Goal: Ask a question: Seek information or help from site administrators or community

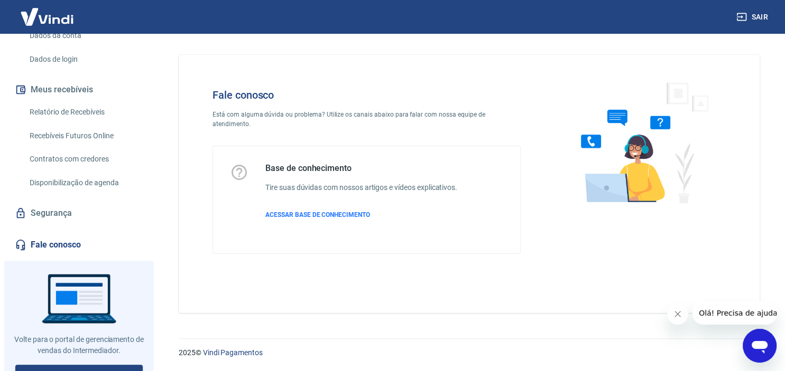
scroll to position [165, 0]
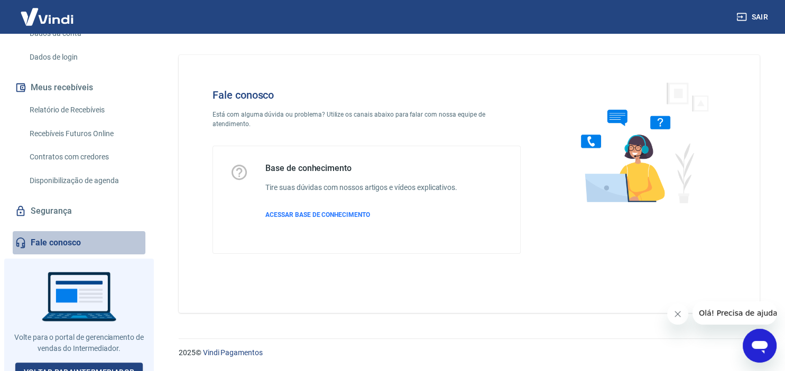
click at [54, 248] on link "Fale conosco" at bounding box center [79, 242] width 133 height 23
click at [52, 250] on link "Fale conosco" at bounding box center [79, 242] width 133 height 23
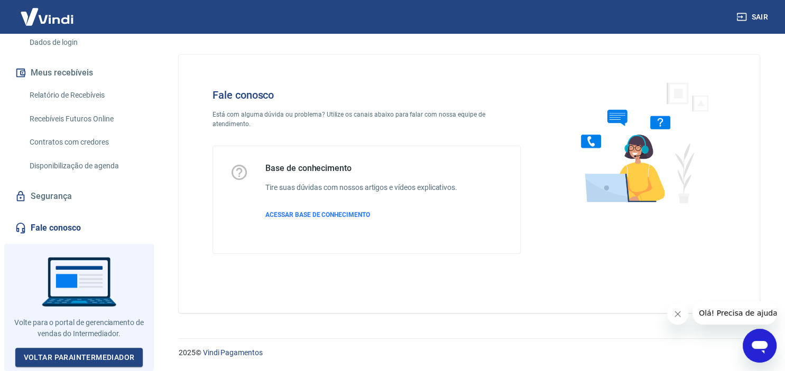
click at [44, 227] on link "Fale conosco" at bounding box center [79, 228] width 133 height 23
click at [44, 226] on link "Fale conosco" at bounding box center [79, 228] width 133 height 23
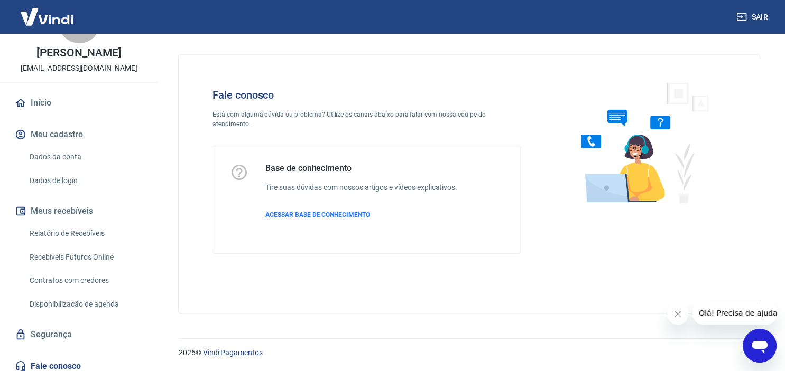
scroll to position [17, 0]
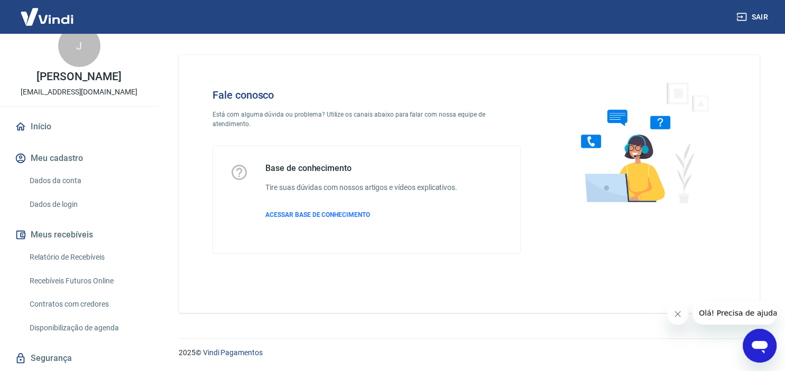
click at [761, 16] on button "Sair" at bounding box center [753, 17] width 38 height 20
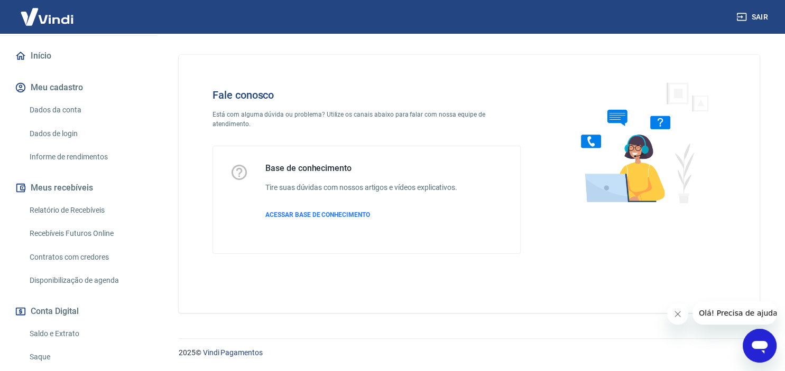
scroll to position [311, 0]
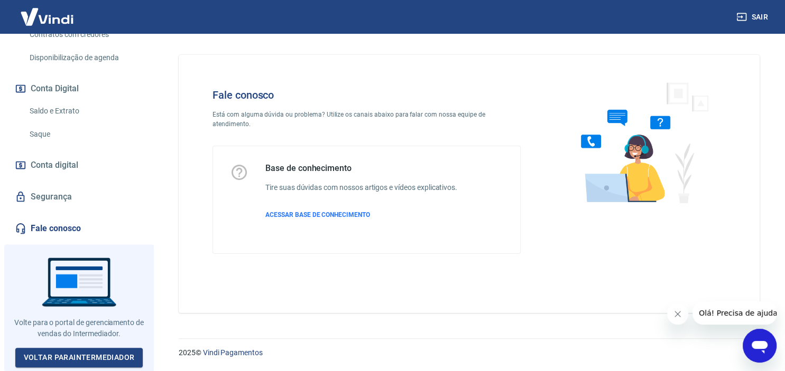
click at [68, 229] on link "Fale conosco" at bounding box center [79, 228] width 133 height 23
click at [73, 233] on link "Fale conosco" at bounding box center [79, 228] width 133 height 23
click at [384, 60] on div "Fale conosco Está com alguma dúvida ou problema? Utilize os canais abaixo para …" at bounding box center [469, 184] width 581 height 258
click at [579, 75] on img at bounding box center [640, 142] width 161 height 141
click at [443, 113] on p "Está com alguma dúvida ou problema? Utilize os canais abaixo para falar com nos…" at bounding box center [366, 119] width 308 height 19
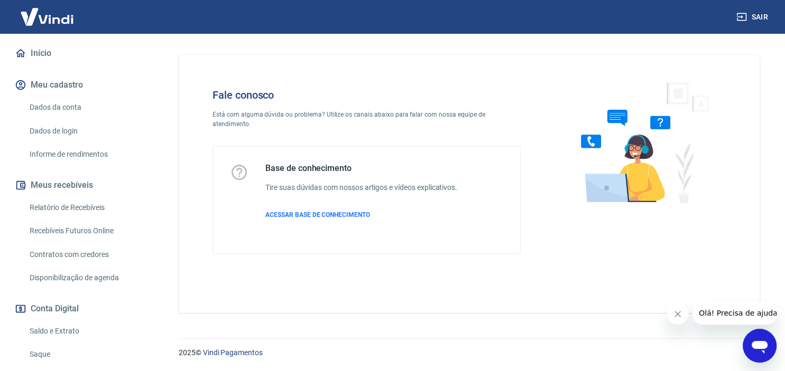
scroll to position [93, 0]
click at [48, 20] on img at bounding box center [47, 17] width 69 height 32
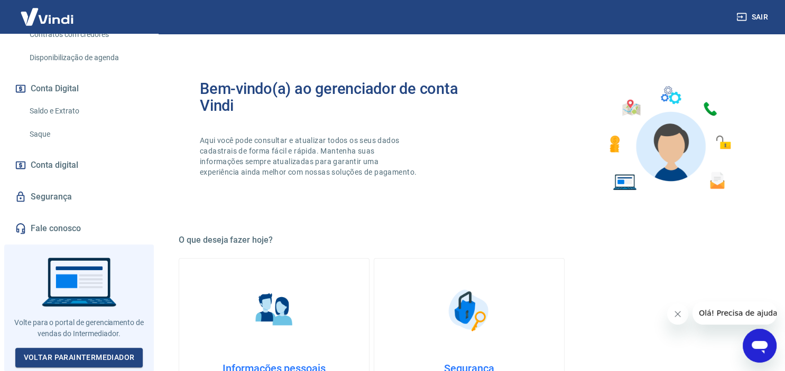
scroll to position [167, 0]
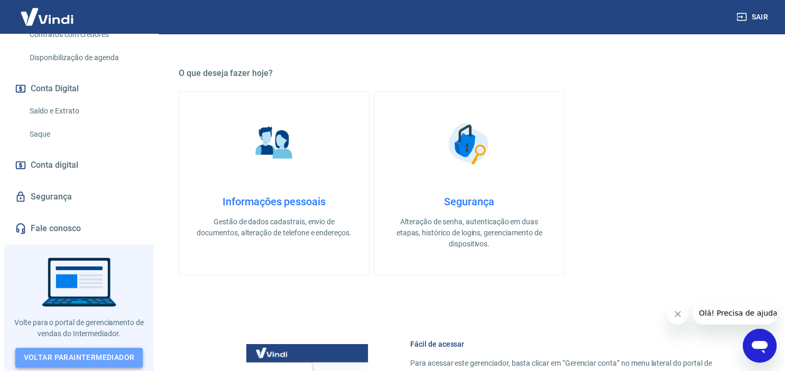
click at [77, 355] on link "Voltar para Intermediador" at bounding box center [79, 358] width 128 height 20
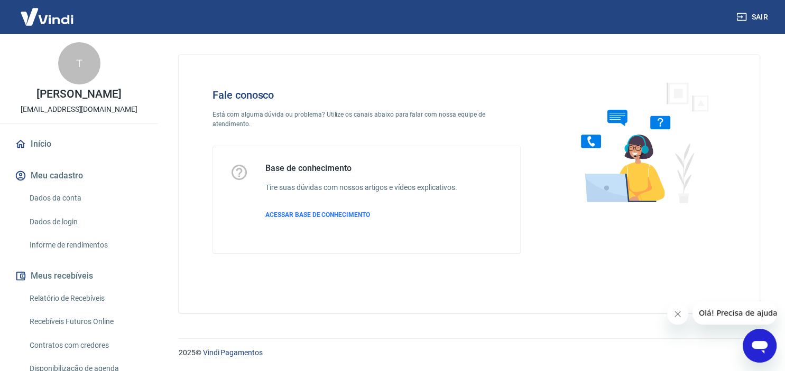
click at [757, 346] on icon "Abrir janela de mensagens" at bounding box center [759, 347] width 16 height 13
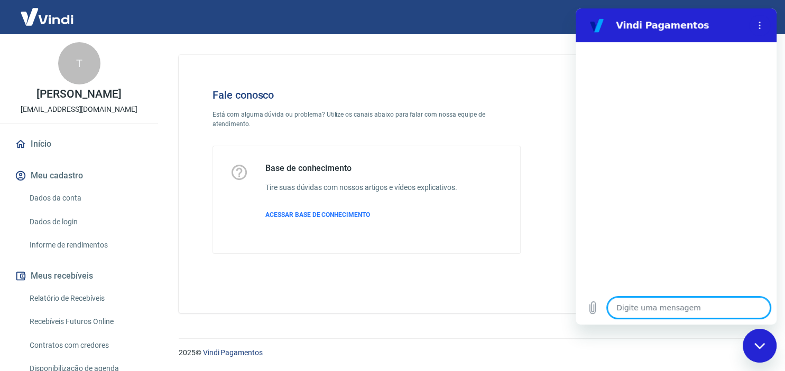
click at [669, 311] on textarea at bounding box center [688, 307] width 163 height 21
type textarea "B"
type textarea "x"
type textarea "Bo"
type textarea "x"
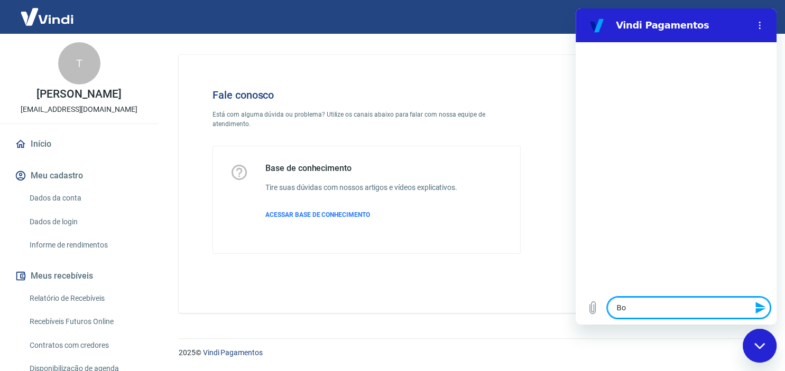
type textarea "Boa"
type textarea "x"
type textarea "Boa"
type textarea "x"
type textarea "Boa t"
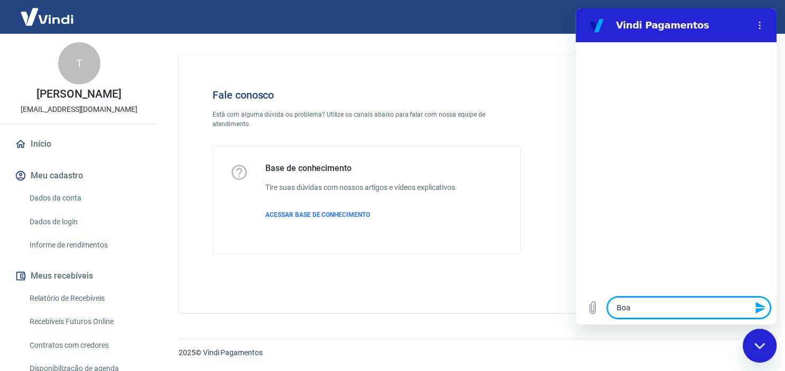
type textarea "x"
type textarea "Boa ta"
type textarea "x"
type textarea "Boa tad"
type textarea "x"
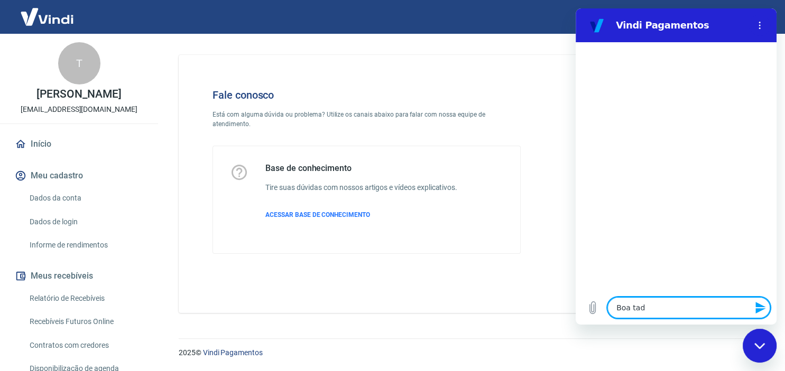
type textarea "Boa ta"
type textarea "x"
type textarea "Boa tar"
type textarea "x"
type textarea "Boa tard"
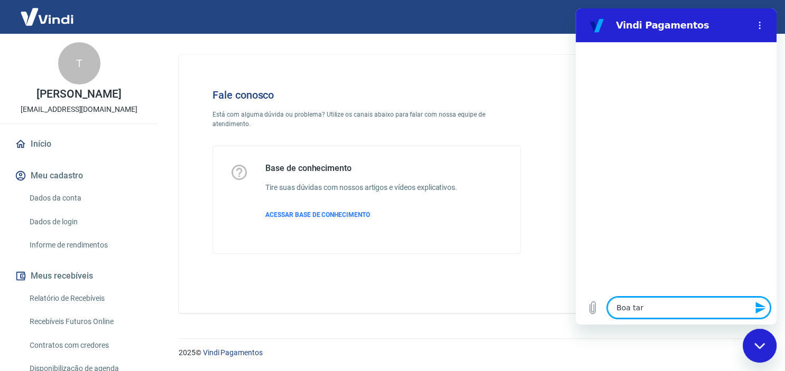
type textarea "x"
type textarea "Boa tarde"
type textarea "x"
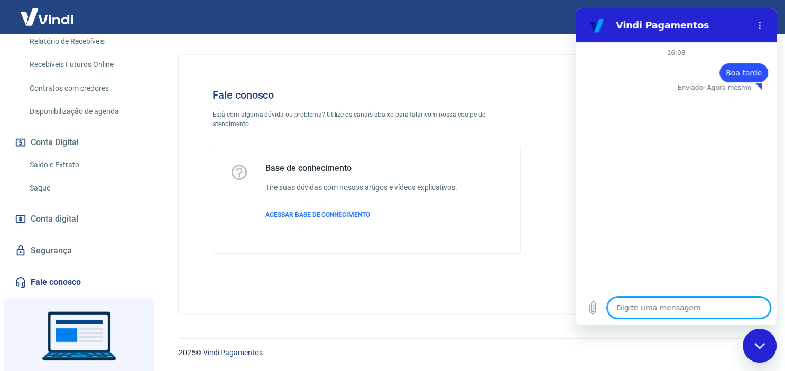
scroll to position [279, 0]
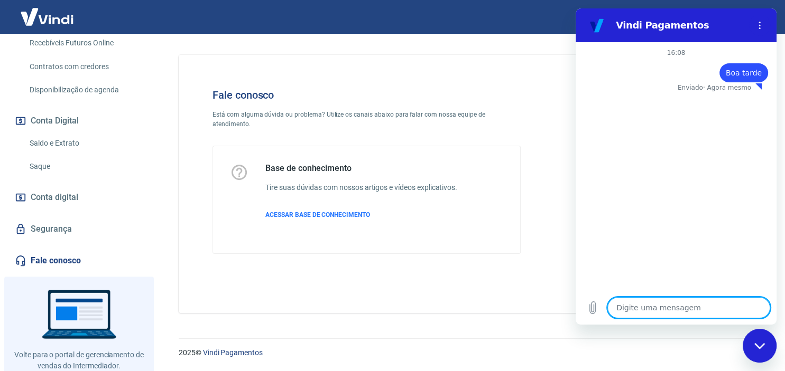
type textarea "x"
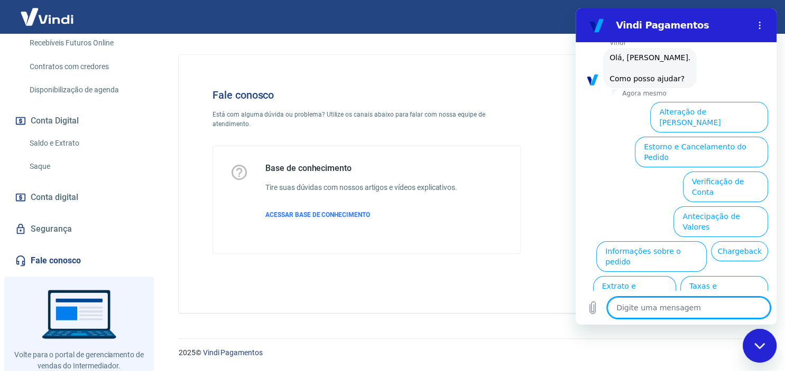
scroll to position [52, 0]
click at [691, 315] on textarea at bounding box center [688, 307] width 163 height 21
type textarea "F"
type textarea "x"
type textarea "Fa"
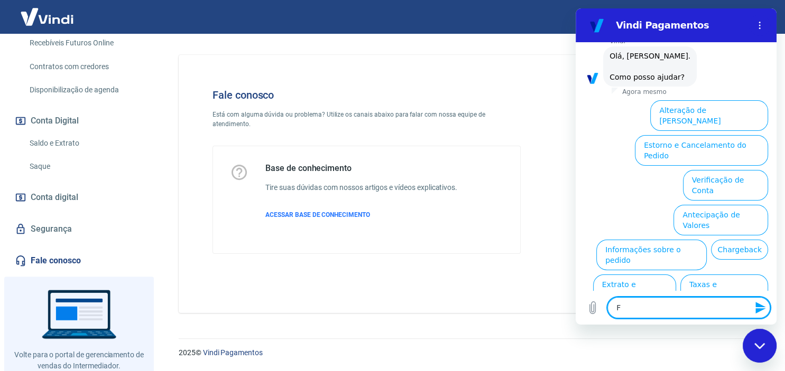
type textarea "x"
type textarea "Fal"
type textarea "x"
type textarea "Fala"
type textarea "x"
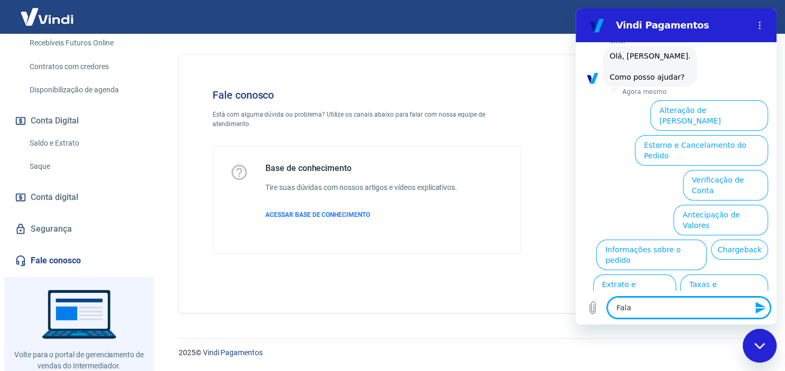
type textarea "Falar"
type textarea "x"
type textarea "Falar"
type textarea "x"
type textarea "Falar c"
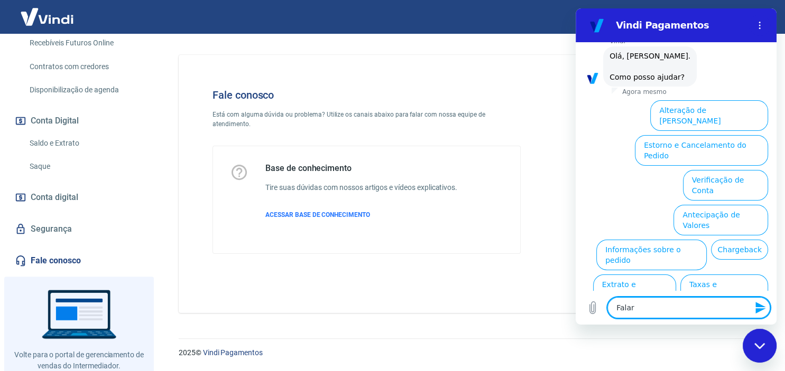
type textarea "x"
type textarea "Falar co"
type textarea "x"
type textarea "Falar com"
type textarea "x"
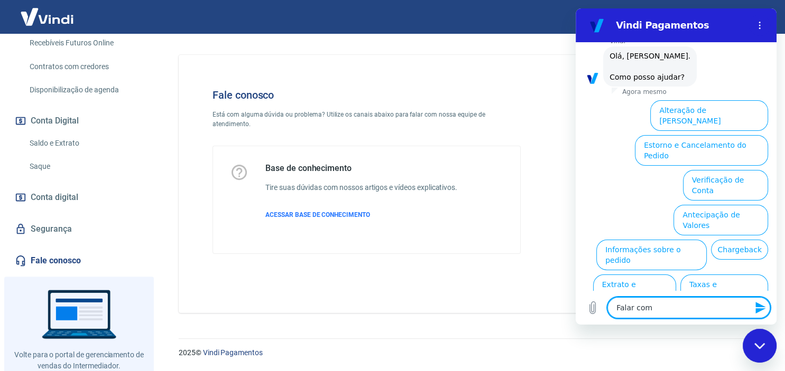
type textarea "Falar com"
type textarea "x"
type textarea "Falar com a"
type textarea "x"
type textarea "Falar com at"
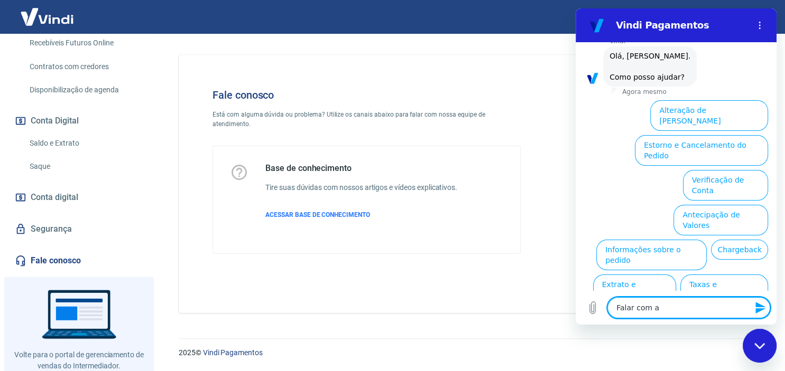
type textarea "x"
type textarea "Falar com ate"
type textarea "x"
type textarea "Falar com aten"
type textarea "x"
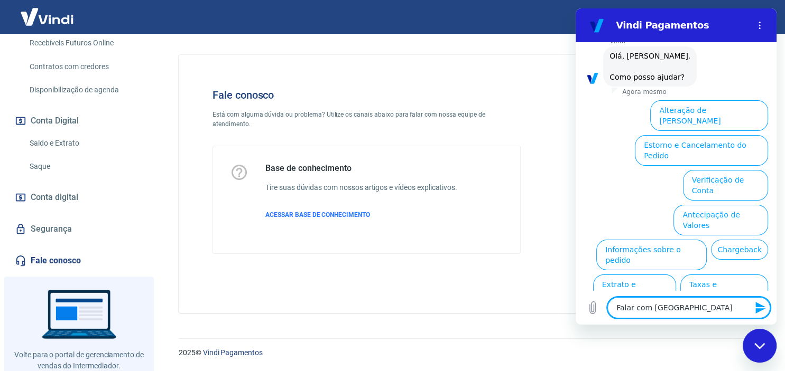
type textarea "Falar com atend"
type textarea "x"
type textarea "Falar com atende"
type textarea "x"
type textarea "Falar com atenden"
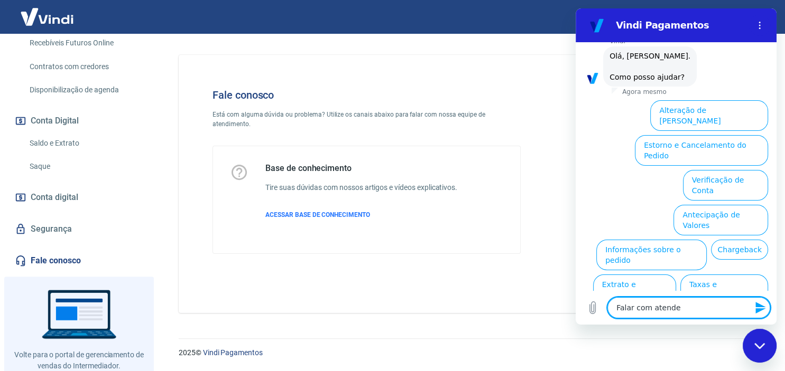
type textarea "x"
type textarea "Falar com atendent"
type textarea "x"
type textarea "Falar com atendente"
type textarea "x"
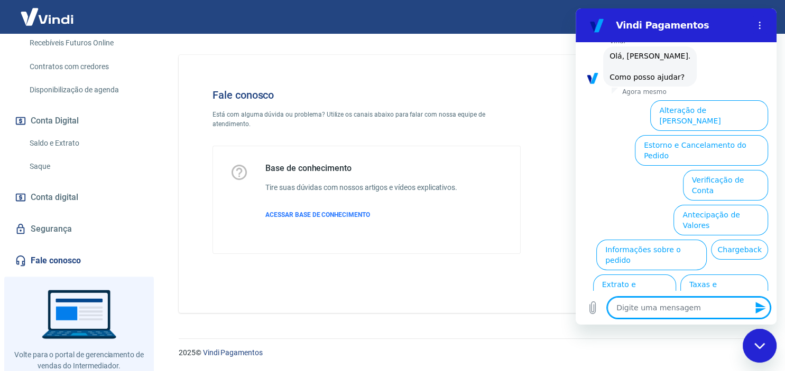
scroll to position [0, 0]
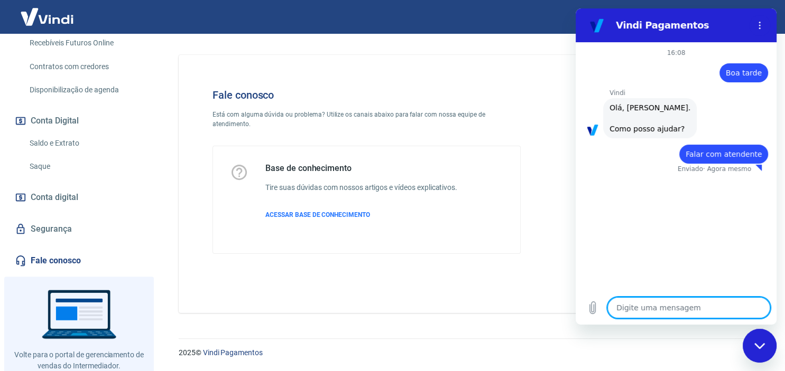
type textarea "x"
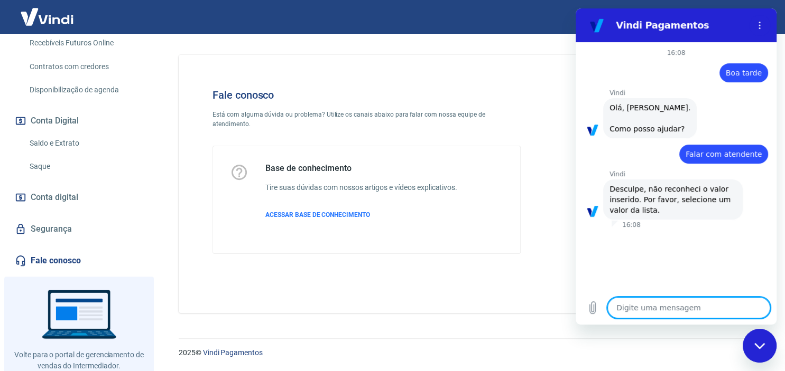
click at [679, 310] on textarea at bounding box center [688, 307] width 163 height 21
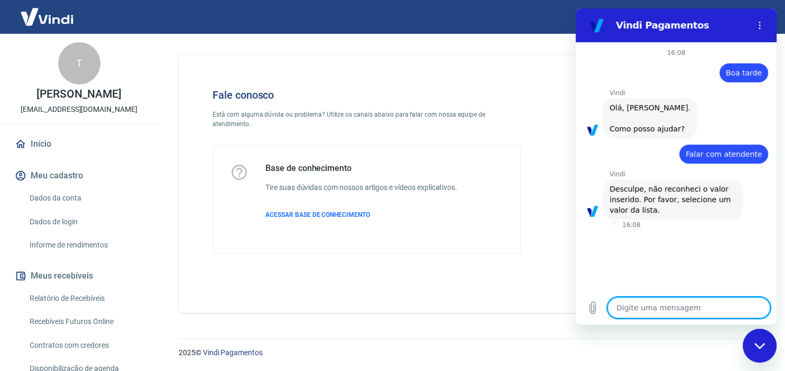
click at [650, 310] on textarea at bounding box center [688, 307] width 163 height 21
click at [682, 312] on textarea at bounding box center [688, 307] width 163 height 21
type textarea "B"
type textarea "x"
type textarea "Bo"
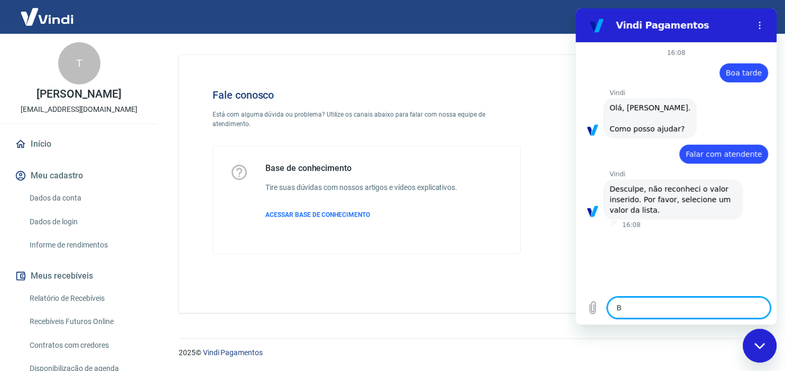
type textarea "x"
type textarea "Boa"
type textarea "x"
type textarea "Boa"
type textarea "x"
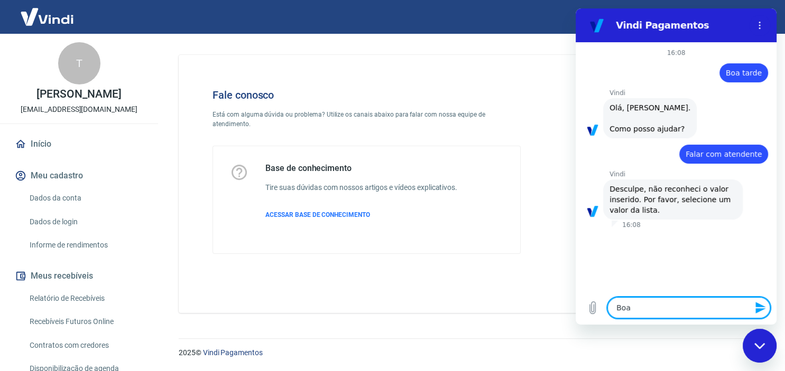
type textarea "Boa t"
type textarea "x"
type textarea "Boa ta"
type textarea "x"
type textarea "Boa tar"
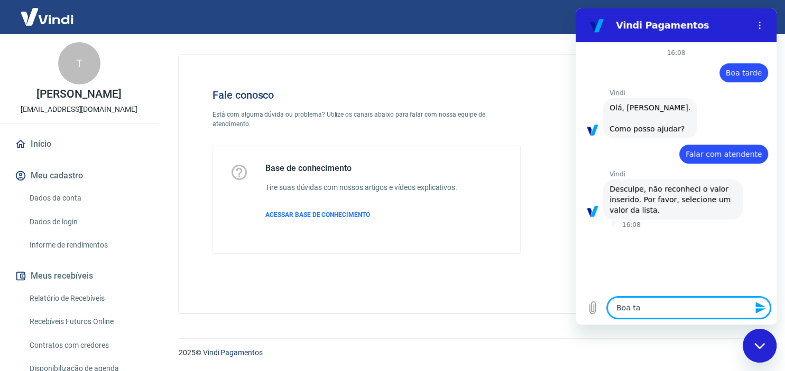
type textarea "x"
type textarea "Boa tard"
type textarea "x"
type textarea "Boa tarde"
type textarea "x"
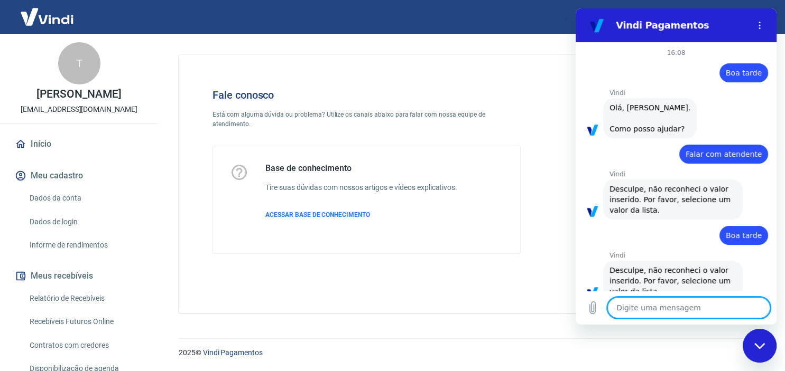
scroll to position [22, 0]
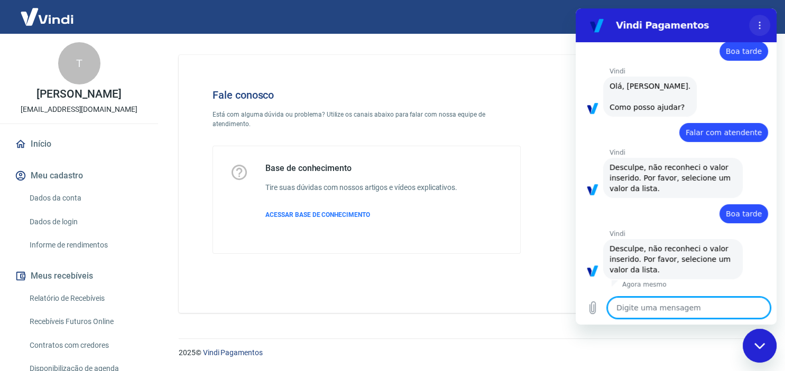
click at [757, 20] on button "Menu de opções" at bounding box center [759, 25] width 21 height 21
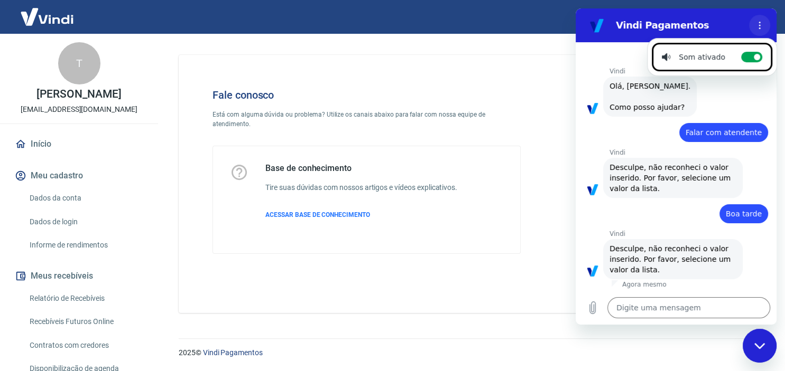
click at [756, 26] on icon "Menu de opções" at bounding box center [759, 25] width 8 height 8
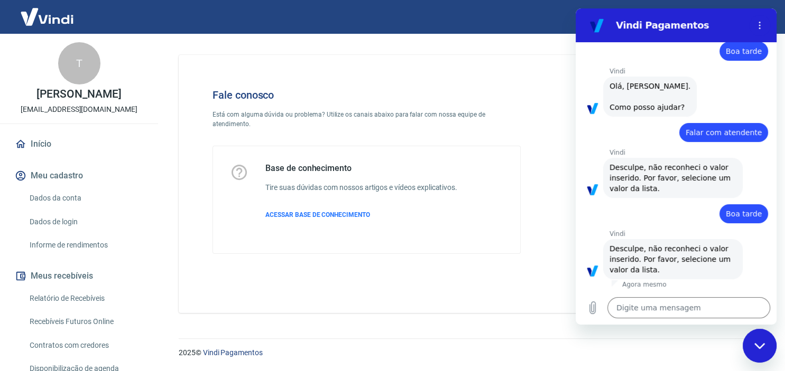
click at [760, 350] on div "Fechar janela de mensagens" at bounding box center [759, 346] width 32 height 32
type textarea "x"
